Goal: Navigation & Orientation: Find specific page/section

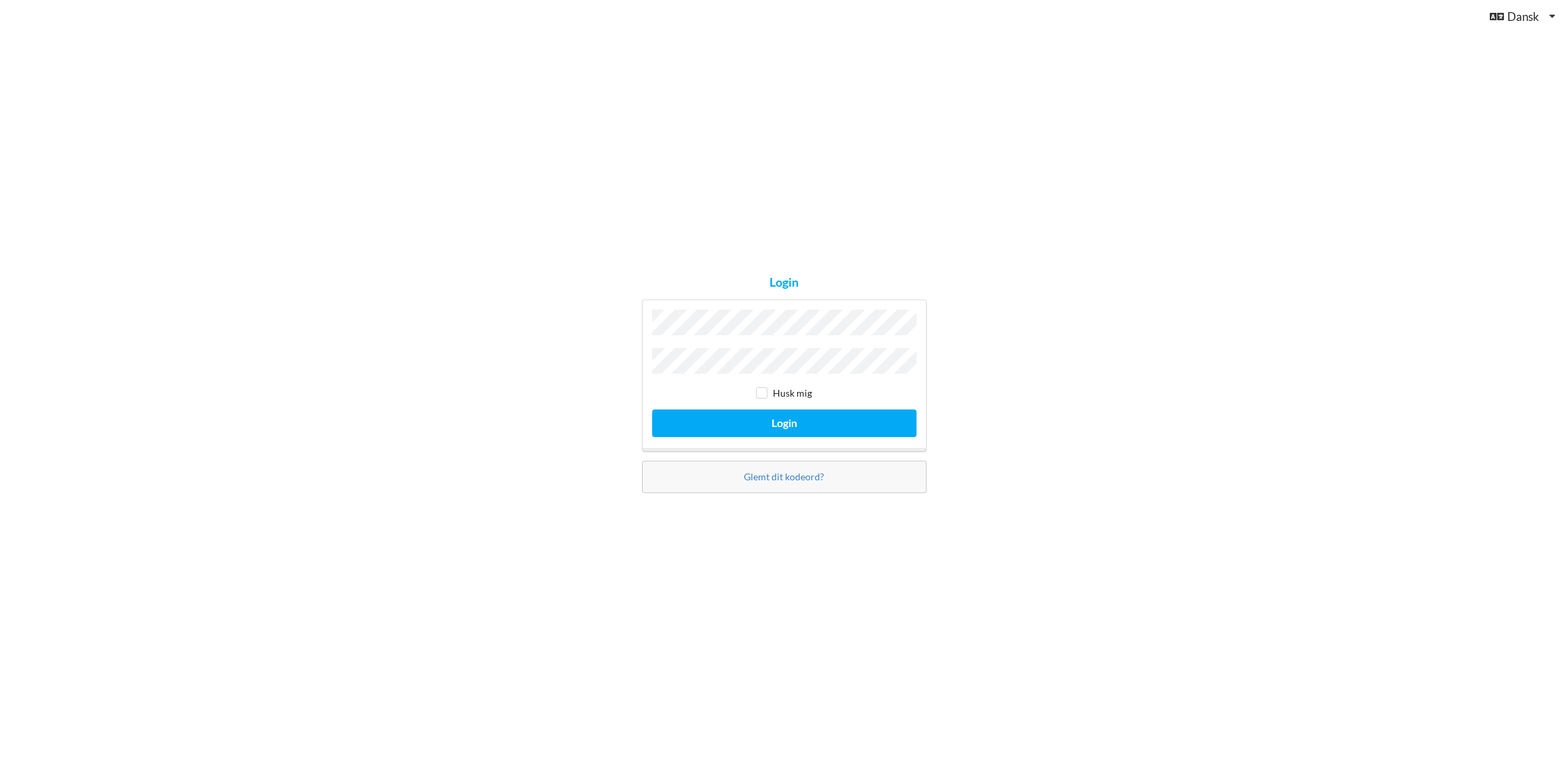
click at [652, 409] on button "Login" at bounding box center [784, 423] width 264 height 27
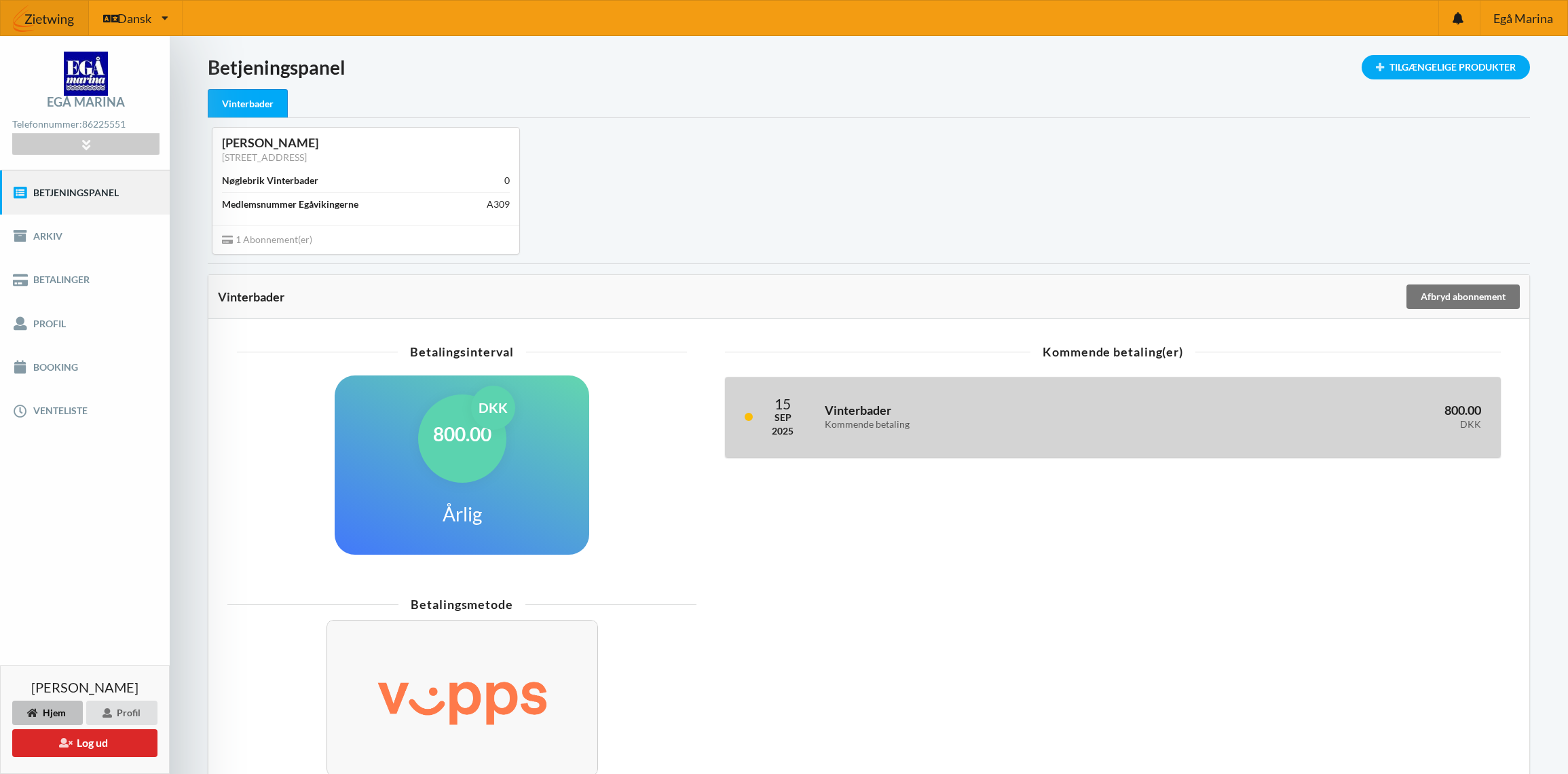
click at [1463, 414] on h3 "800.00 DKK" at bounding box center [1334, 416] width 294 height 27
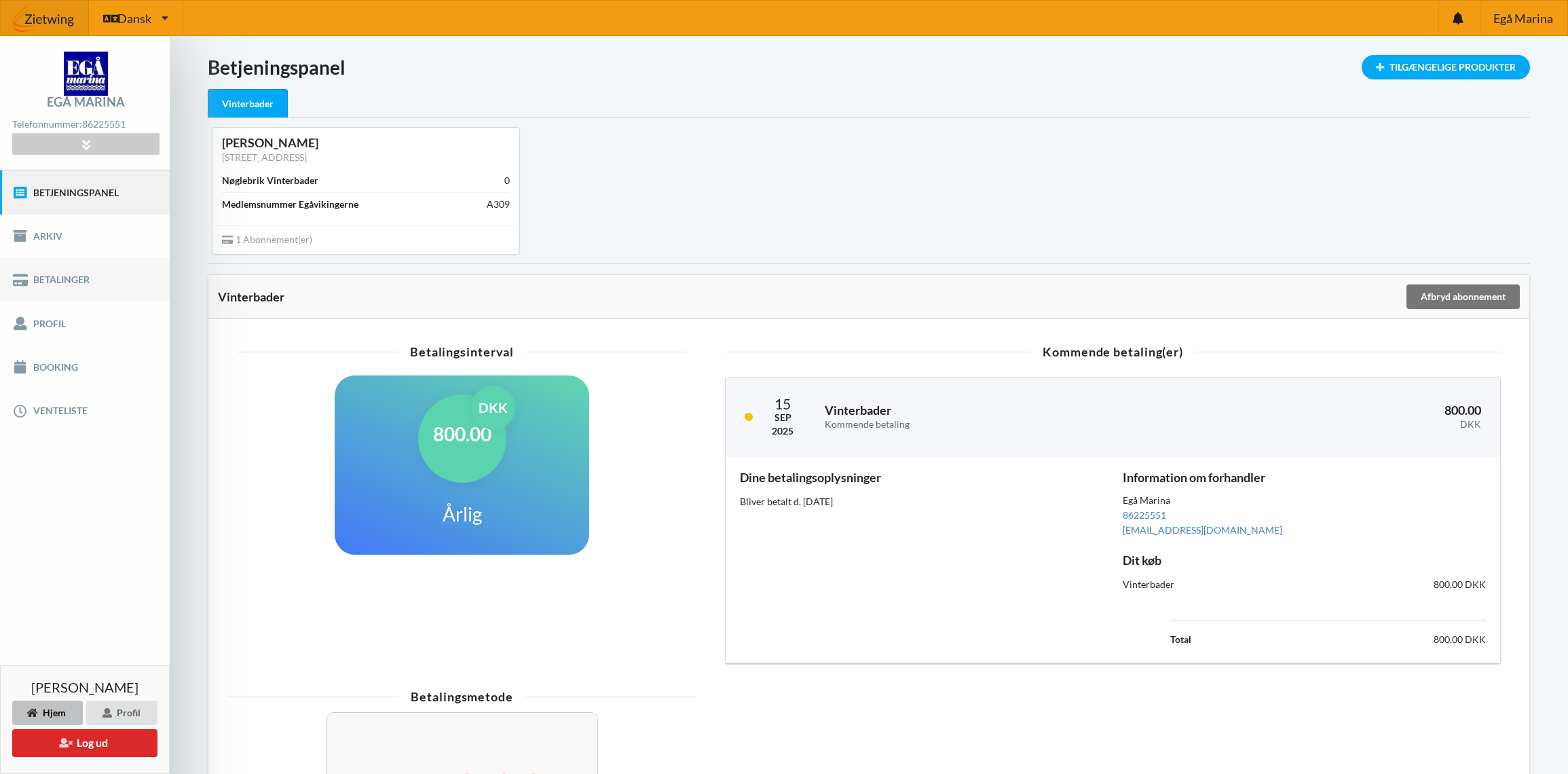
click at [113, 278] on link "Betalinger" at bounding box center [85, 279] width 170 height 43
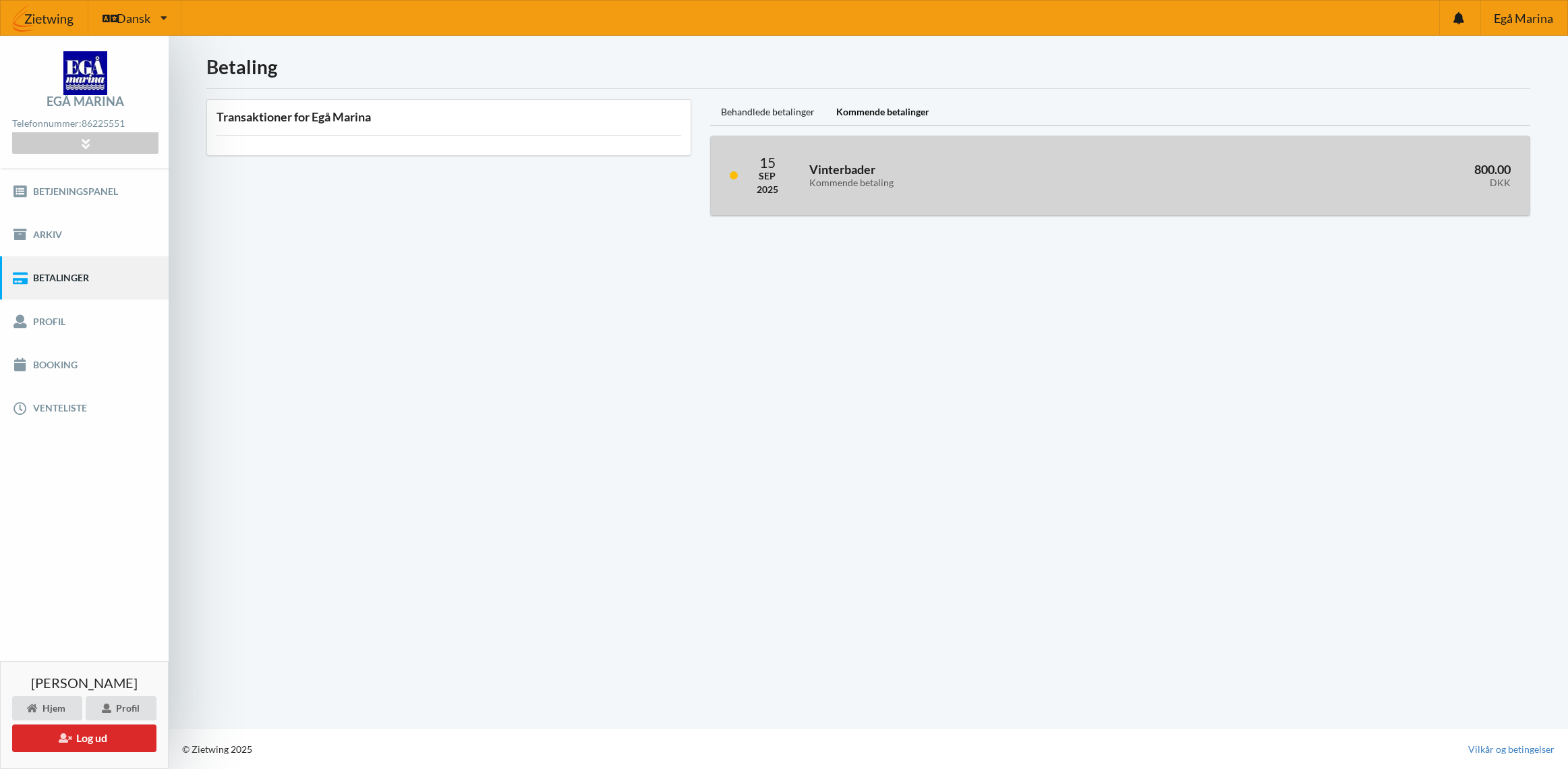
click at [1493, 165] on h3 "800.00 DKK" at bounding box center [1352, 175] width 318 height 27
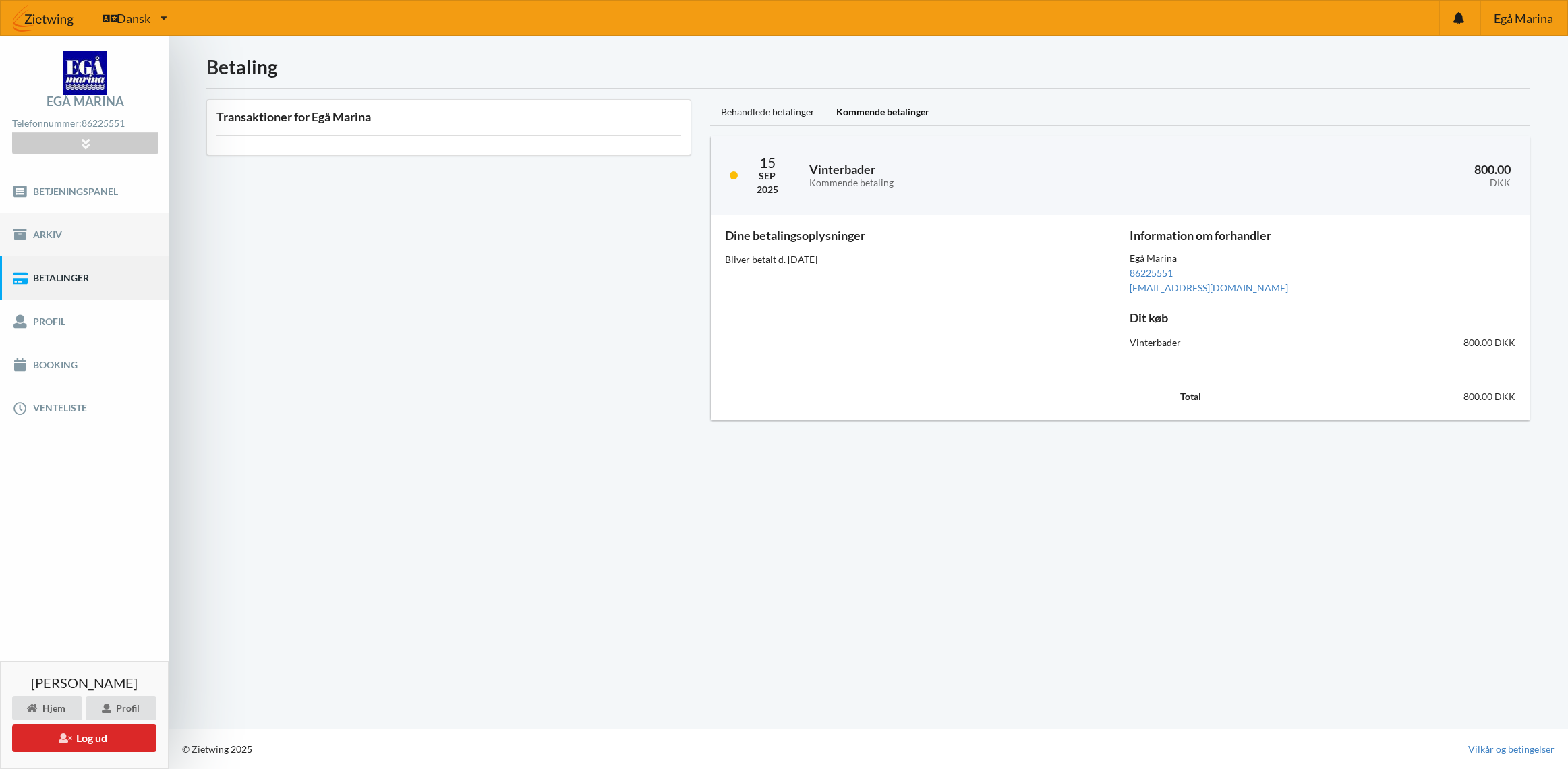
click at [64, 236] on link "Arkiv" at bounding box center [84, 234] width 169 height 43
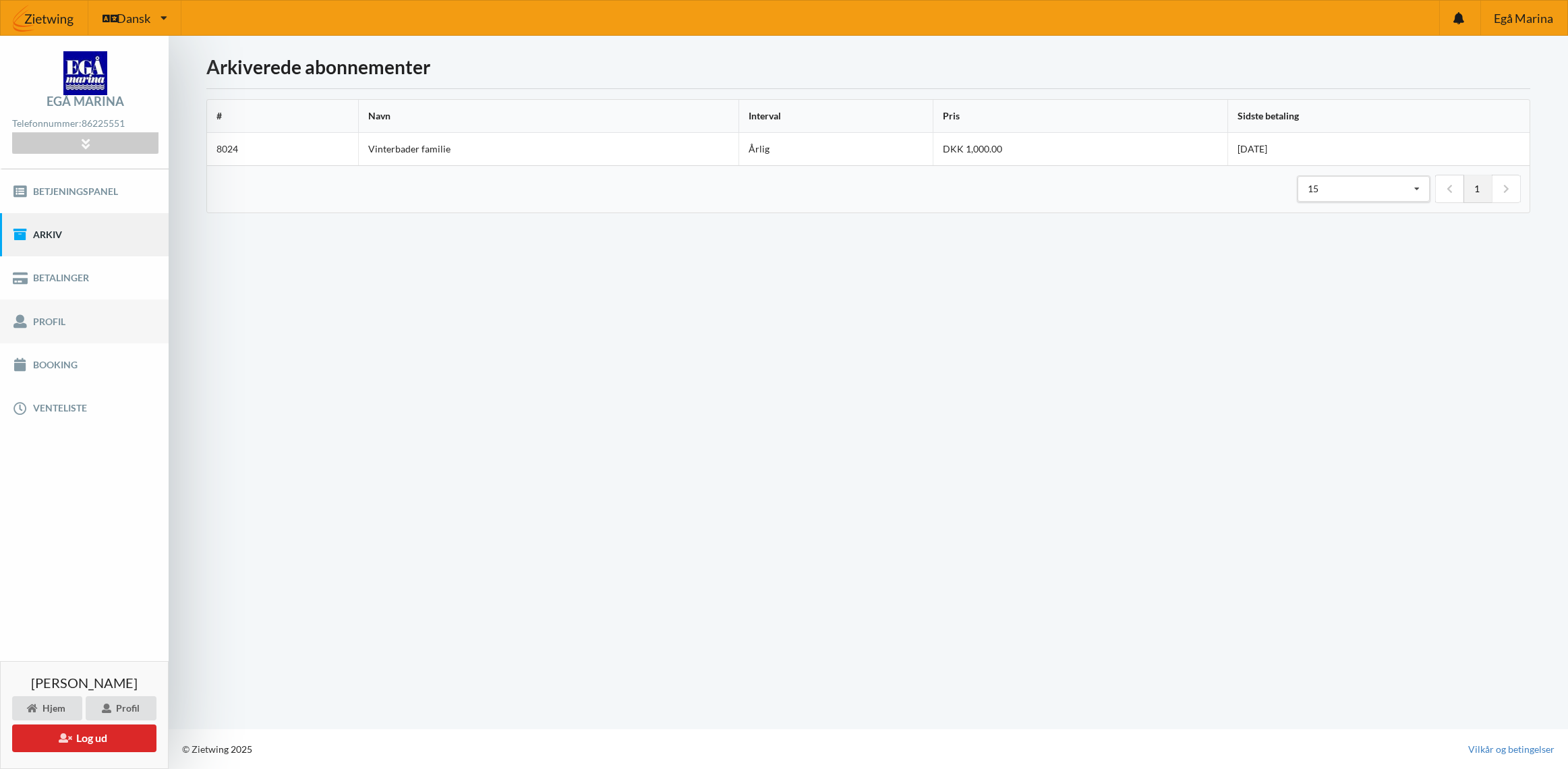
click at [87, 318] on link "Profil" at bounding box center [84, 321] width 169 height 43
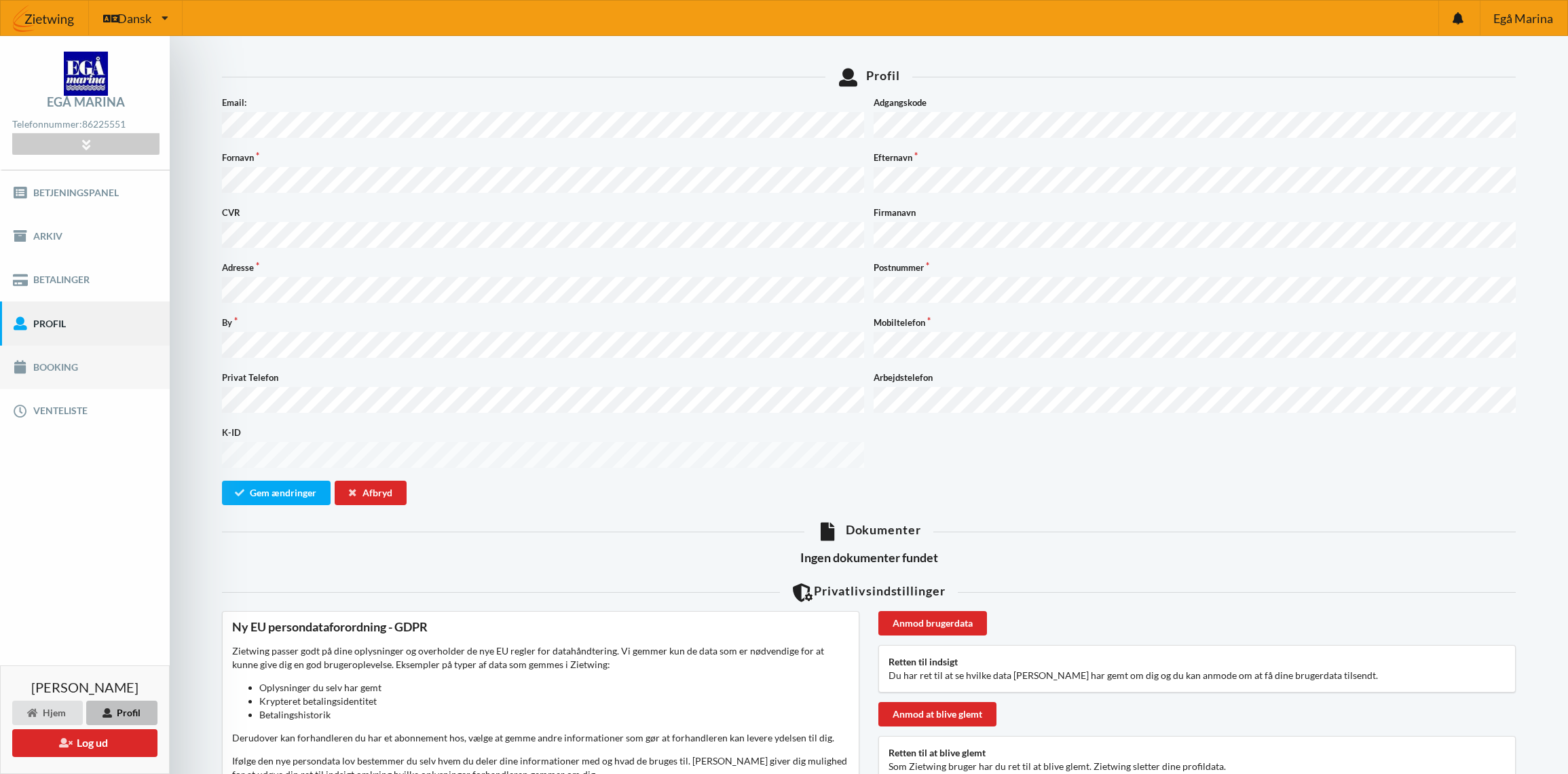
click at [81, 367] on link "Booking" at bounding box center [85, 367] width 170 height 43
